Goal: Check status: Check status

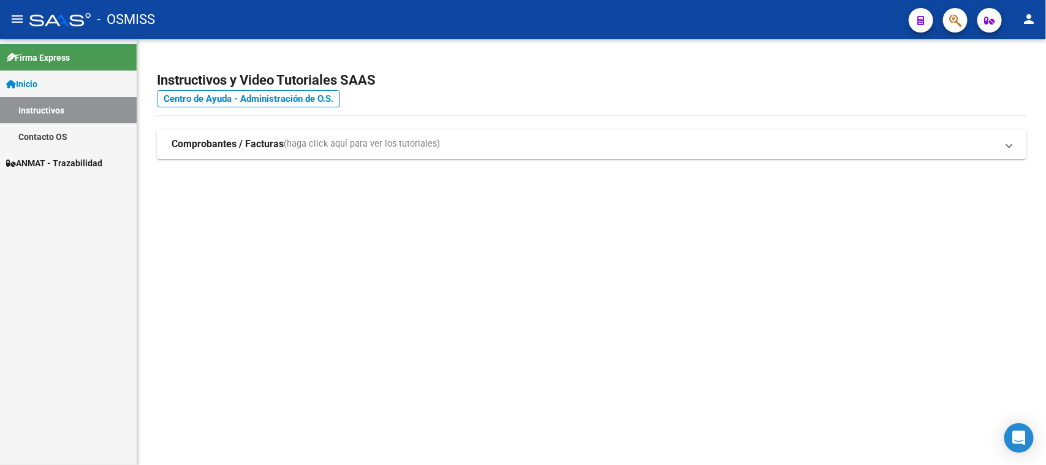
click at [41, 167] on span "ANMAT - Trazabilidad" at bounding box center [54, 162] width 96 height 13
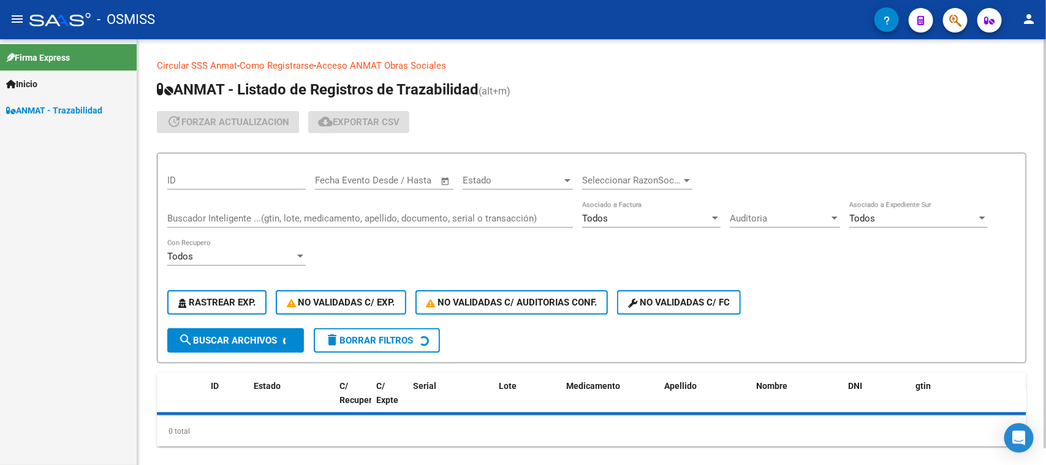
click at [229, 224] on div "Buscador Inteligente ...(gtin, lote, medicamento, apellido, documento, serial o…" at bounding box center [370, 214] width 406 height 26
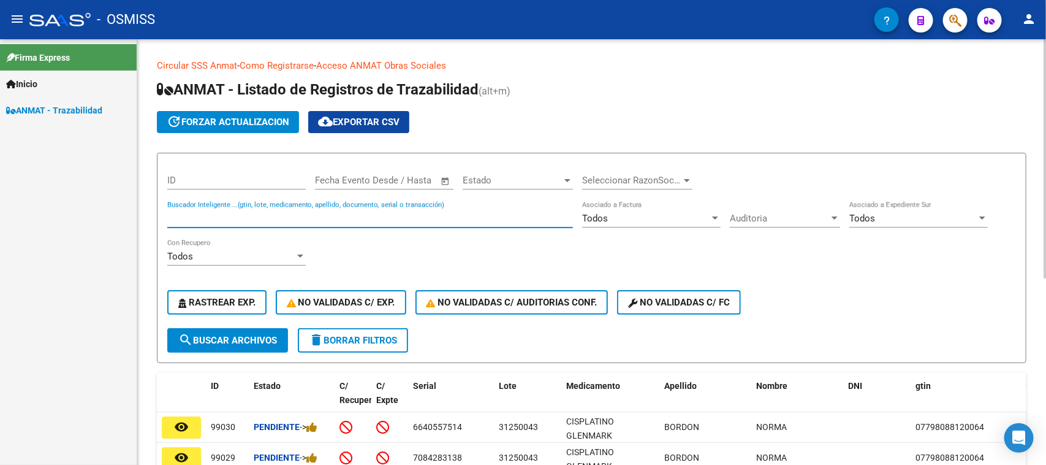
click at [230, 219] on input "Buscador Inteligente ...(gtin, lote, medicamento, apellido, documento, serial o…" at bounding box center [370, 218] width 406 height 11
paste input "223262369375"
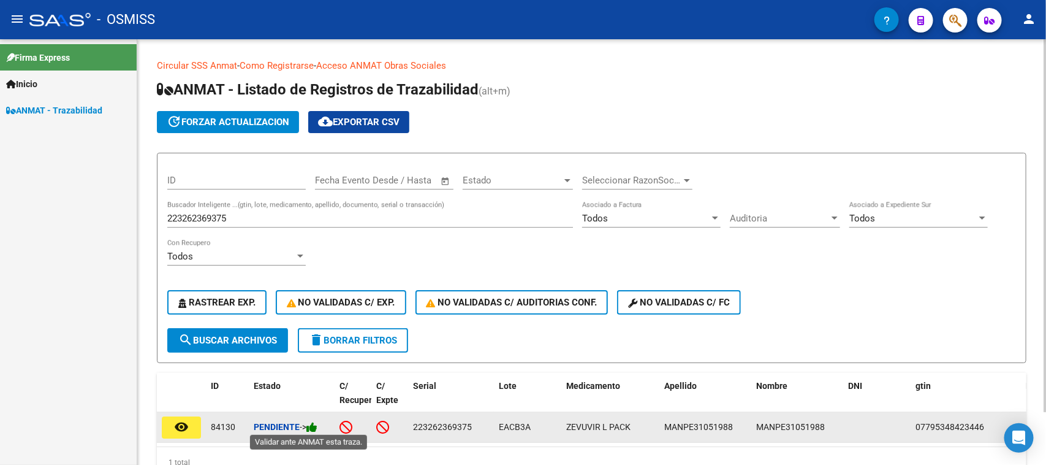
click at [316, 423] on icon at bounding box center [311, 427] width 11 height 12
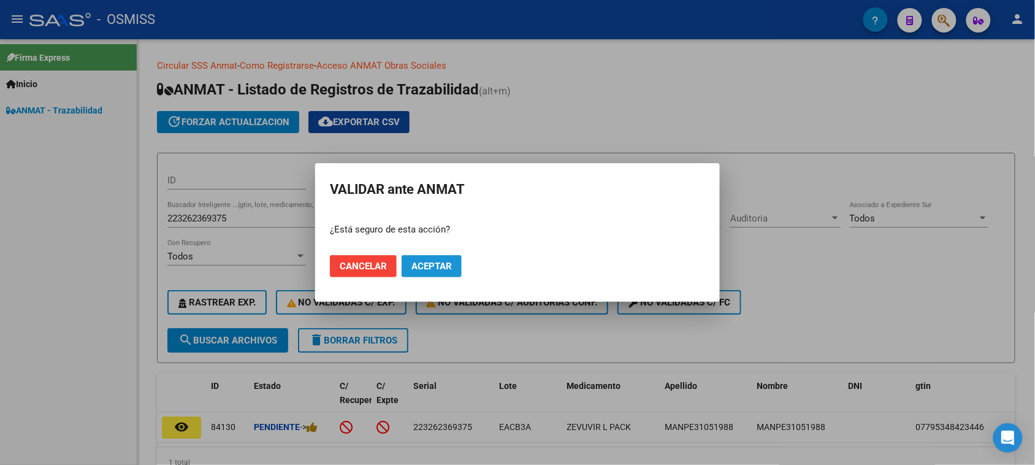
click at [436, 265] on span "Aceptar" at bounding box center [431, 265] width 40 height 11
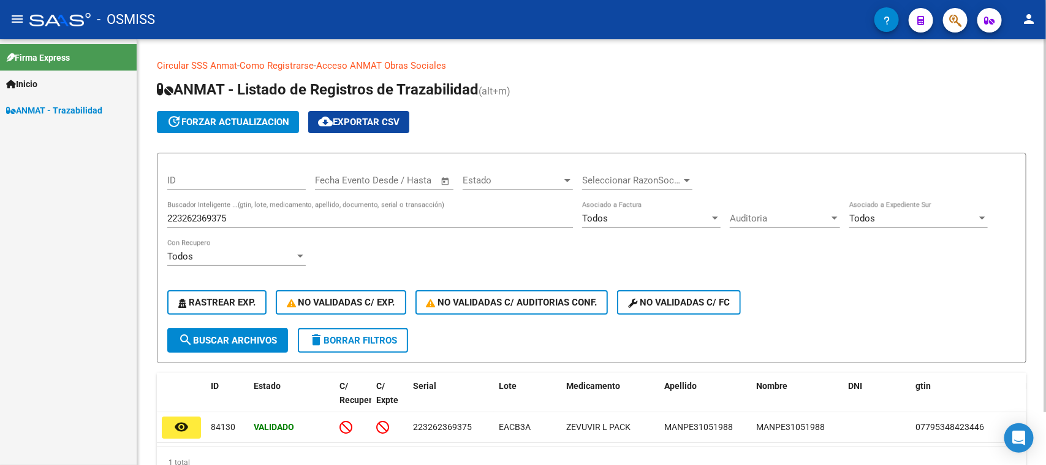
click at [273, 222] on input "223262369375" at bounding box center [370, 218] width 406 height 11
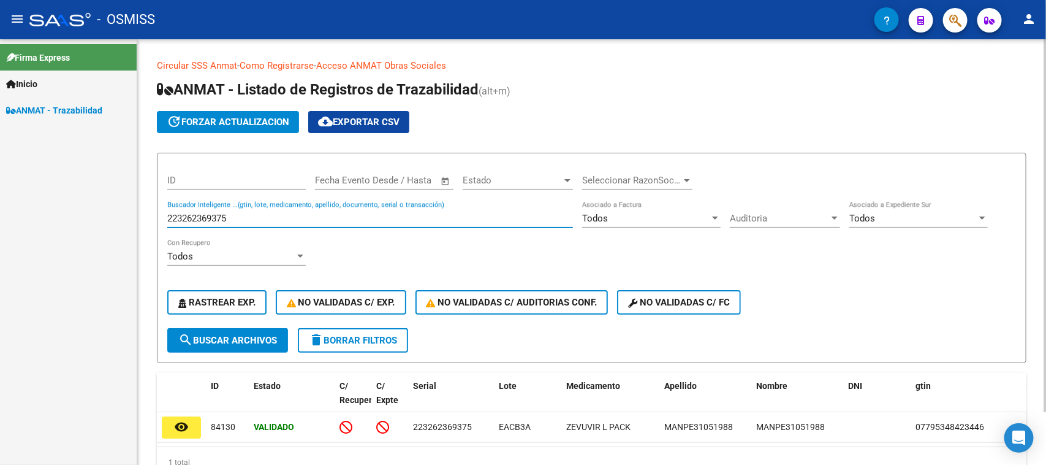
click at [273, 222] on input "223262369375" at bounding box center [370, 218] width 406 height 11
paste input "152329099848"
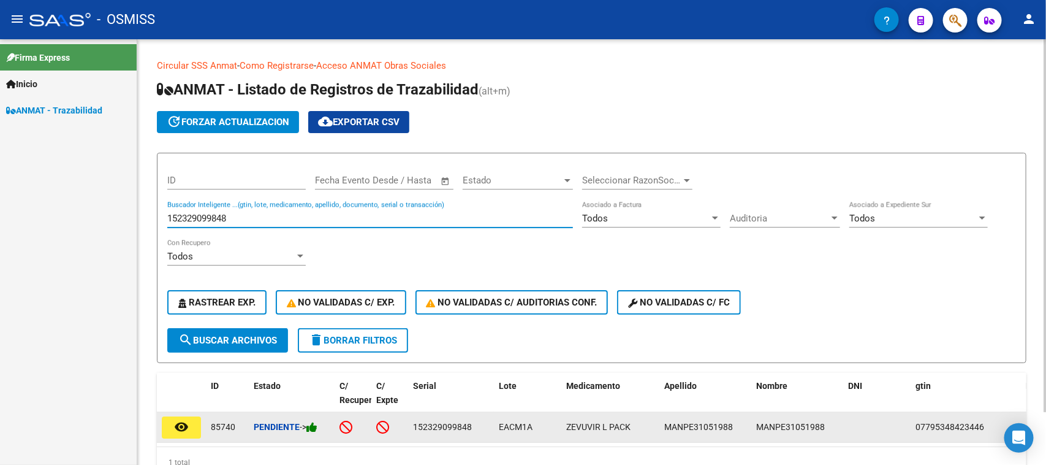
click at [313, 427] on icon at bounding box center [311, 427] width 11 height 12
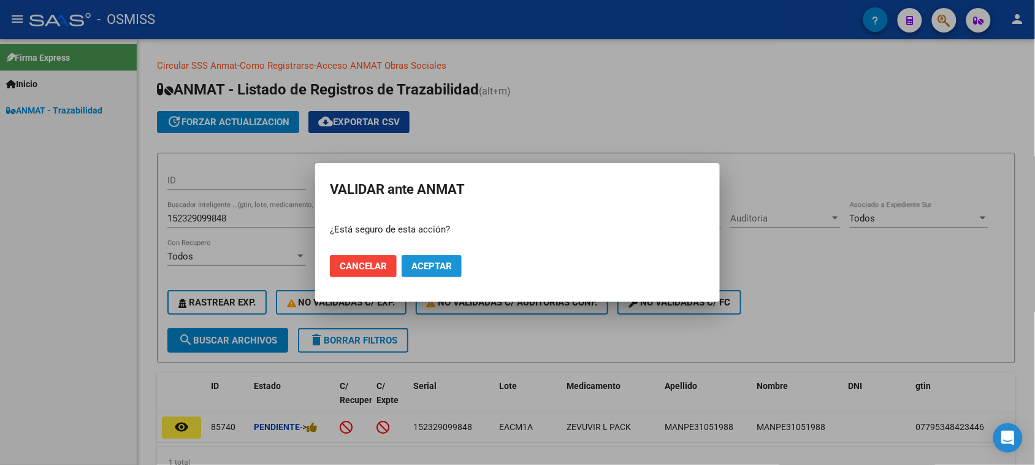
click at [446, 267] on span "Aceptar" at bounding box center [431, 265] width 40 height 11
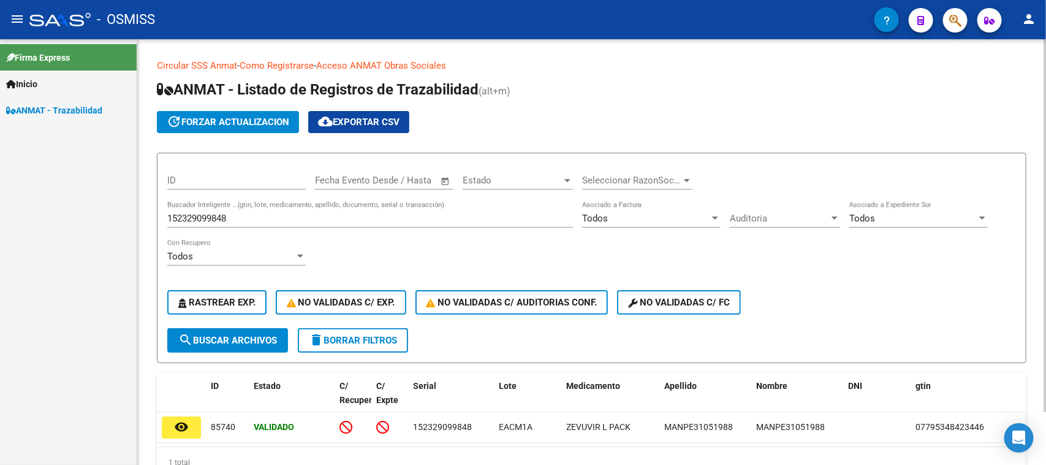
click at [222, 216] on input "152329099848" at bounding box center [370, 218] width 406 height 11
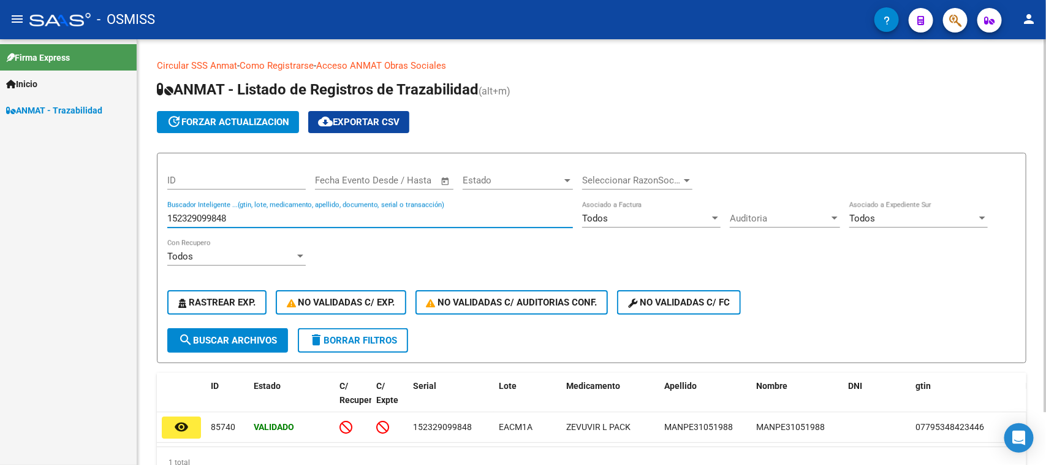
click at [222, 216] on input "152329099848" at bounding box center [370, 218] width 406 height 11
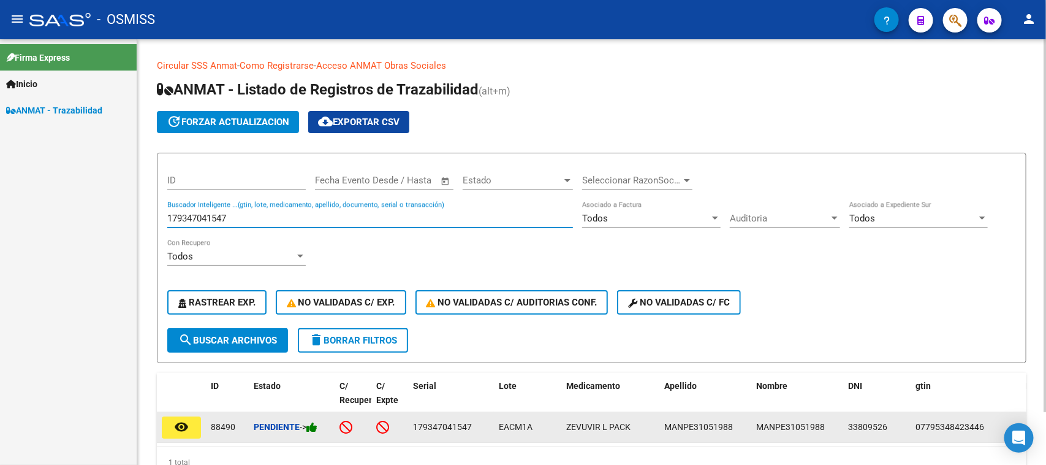
type input "179347041547"
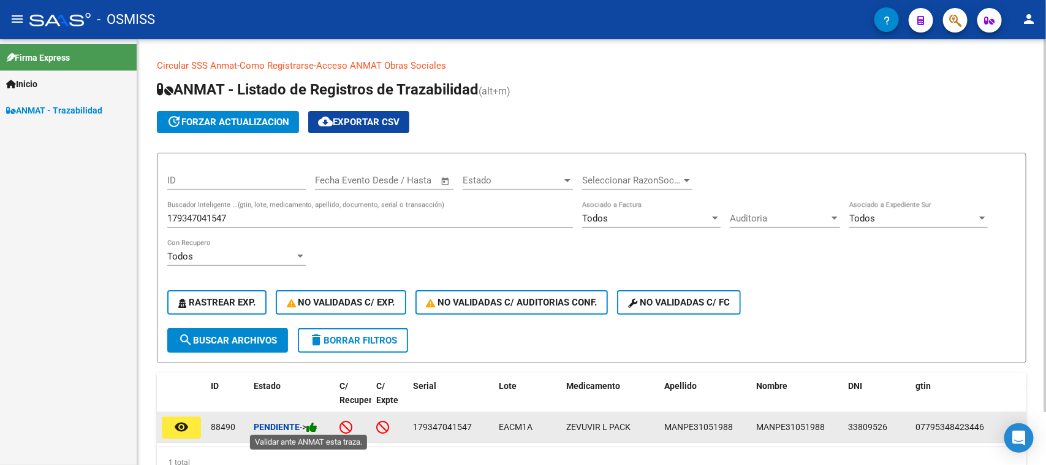
click at [316, 427] on icon at bounding box center [311, 427] width 11 height 12
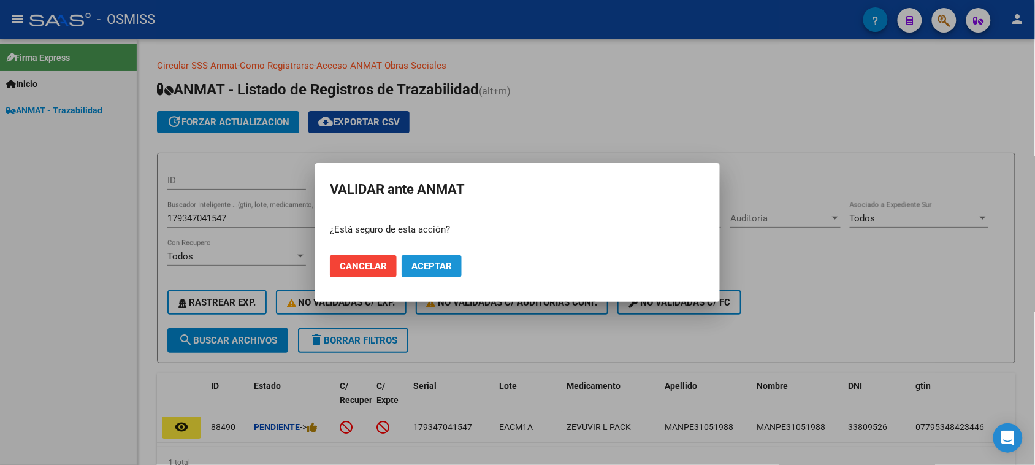
click at [436, 274] on button "Aceptar" at bounding box center [431, 266] width 60 height 22
